Goal: Task Accomplishment & Management: Manage account settings

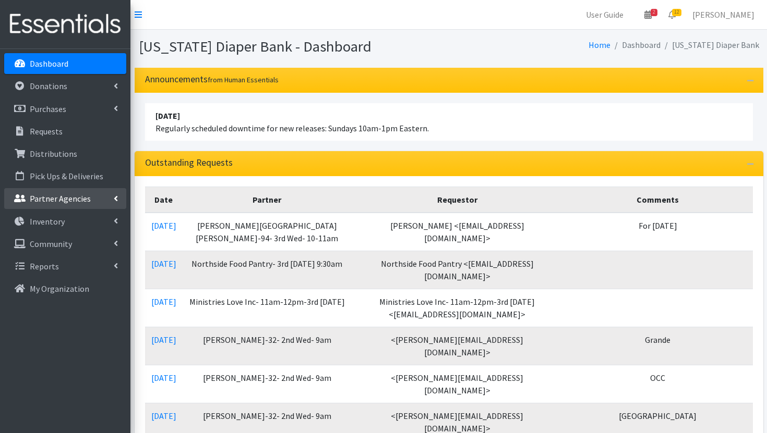
click at [63, 202] on p "Partner Agencies" at bounding box center [60, 199] width 61 height 10
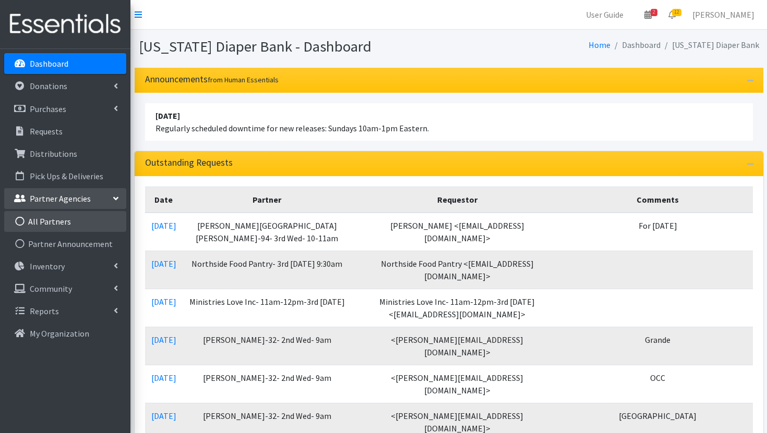
click at [63, 219] on link "All Partners" at bounding box center [65, 221] width 122 height 21
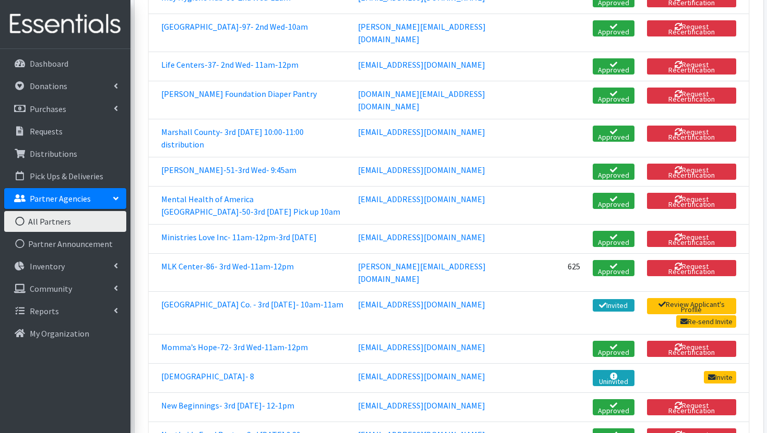
scroll to position [1405, 0]
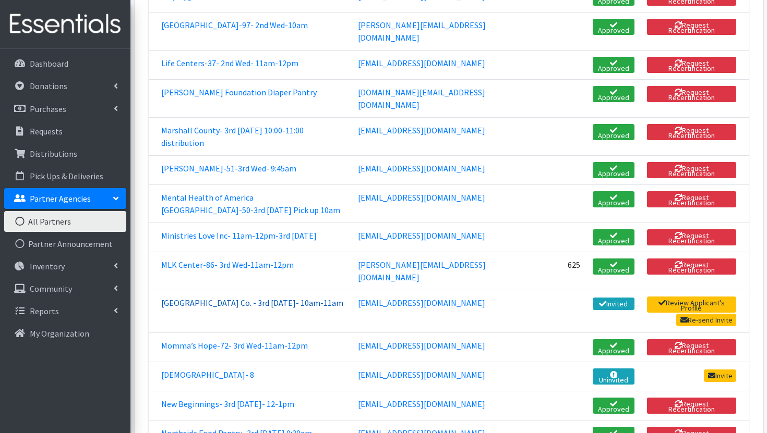
click at [277, 301] on link "[GEOGRAPHIC_DATA] Co. - 3rd [DATE]- 10am-11am" at bounding box center [252, 303] width 182 height 10
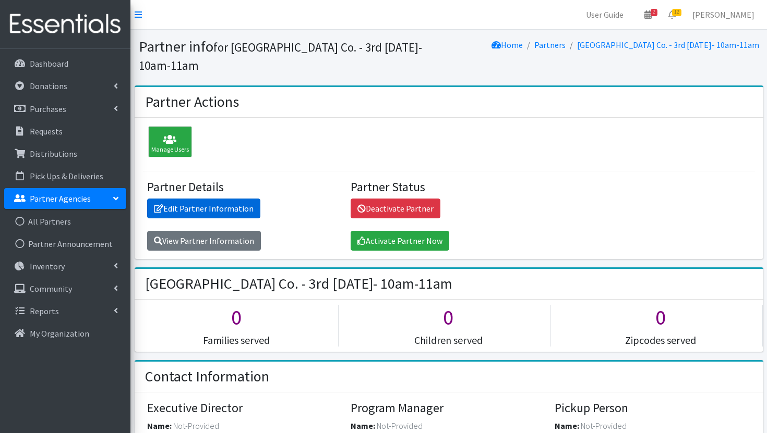
click at [235, 216] on link "Edit Partner Information" at bounding box center [203, 209] width 113 height 20
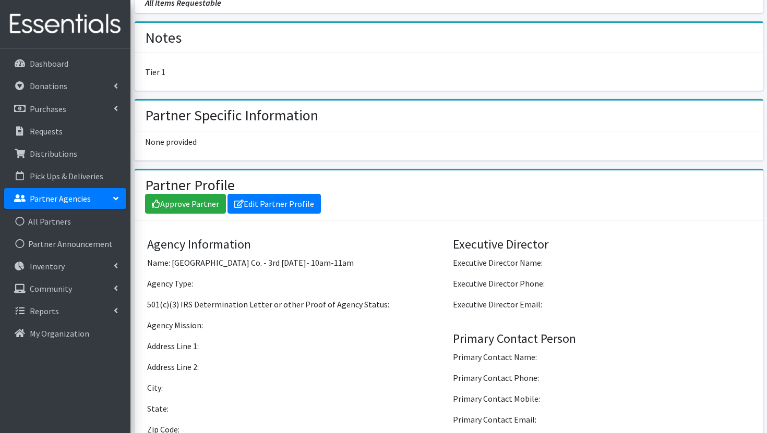
scroll to position [610, 0]
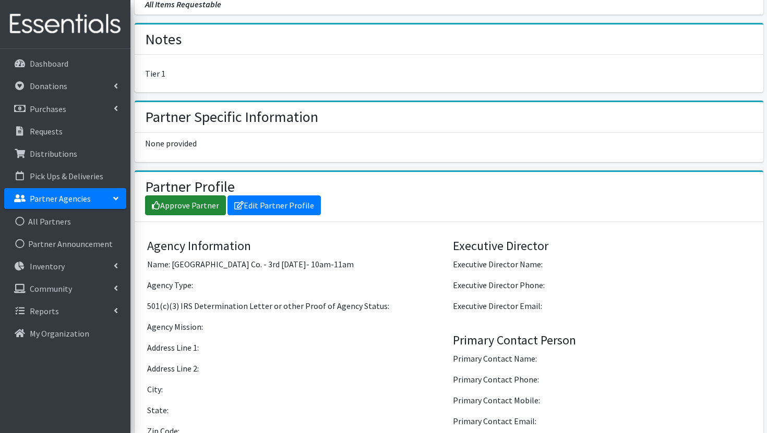
click at [208, 208] on link "Approve Partner" at bounding box center [185, 206] width 81 height 20
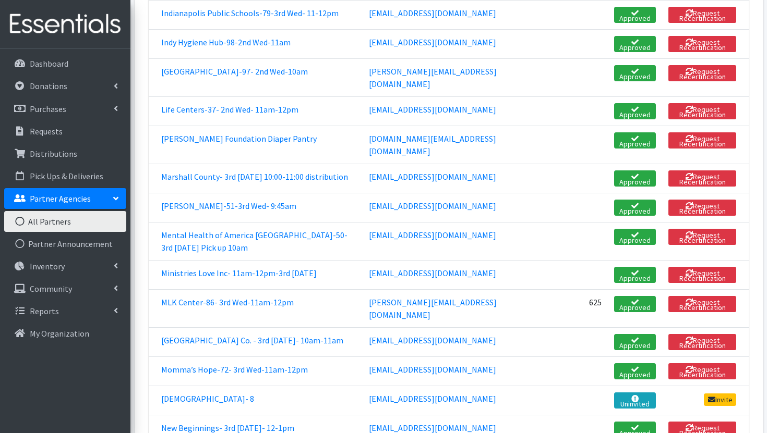
scroll to position [1381, 0]
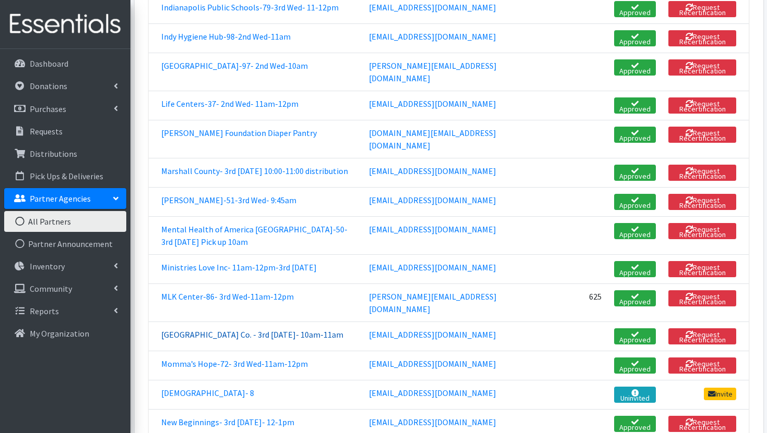
click at [273, 330] on link "[GEOGRAPHIC_DATA] Co. - 3rd [DATE]- 10am-11am" at bounding box center [252, 335] width 182 height 10
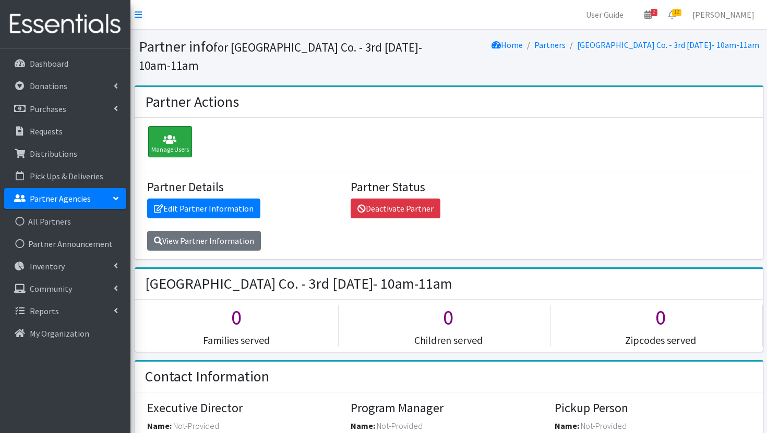
click at [175, 141] on icon at bounding box center [170, 140] width 38 height 10
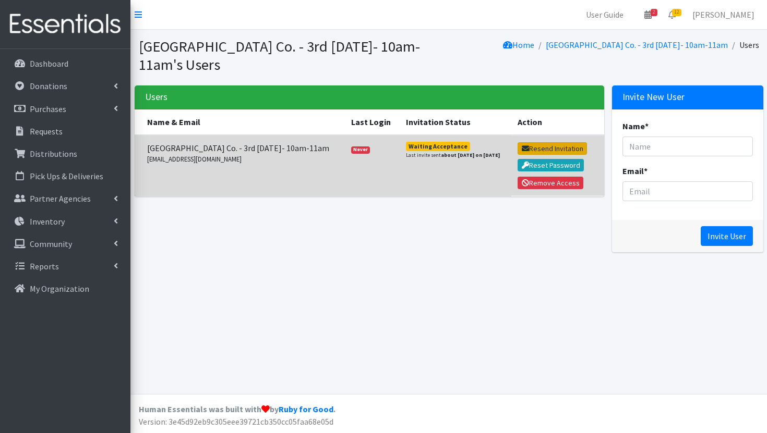
click at [545, 148] on button "Resend Invitation" at bounding box center [551, 148] width 69 height 13
